Goal: Find specific page/section: Find specific page/section

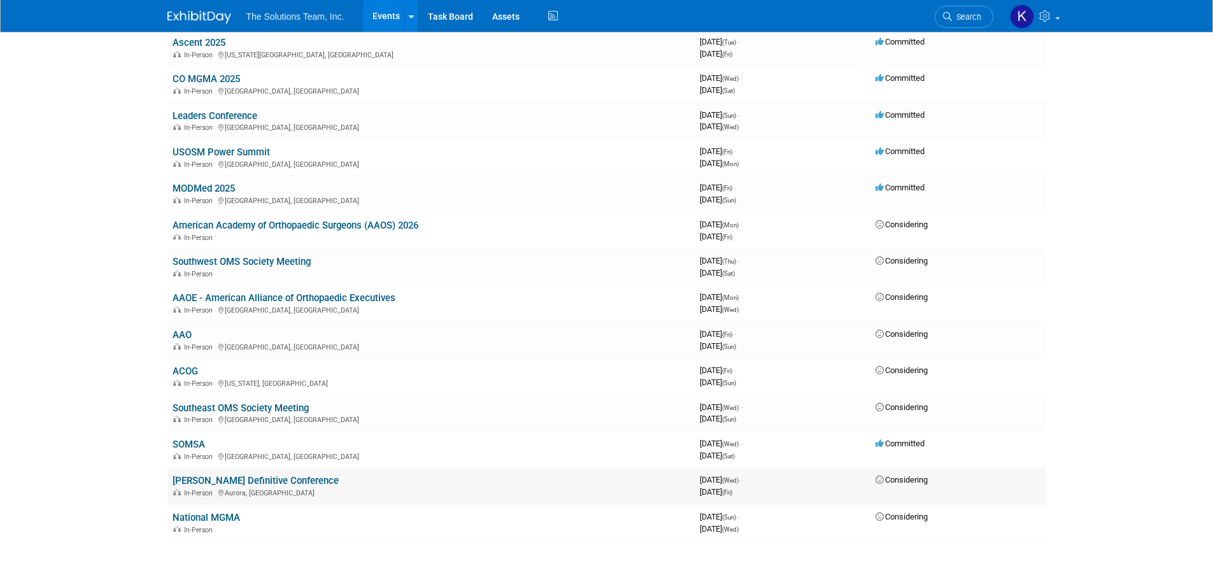
scroll to position [127, 0]
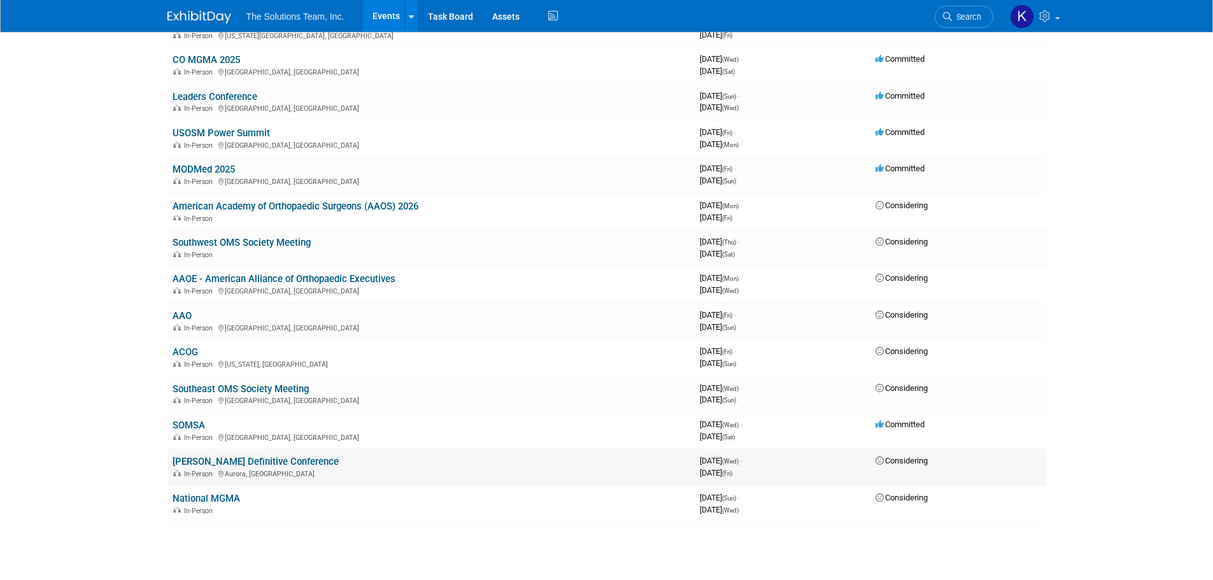
click at [207, 460] on link "[PERSON_NAME] Definitive Conference" at bounding box center [255, 461] width 166 height 11
